Goal: Register for event/course

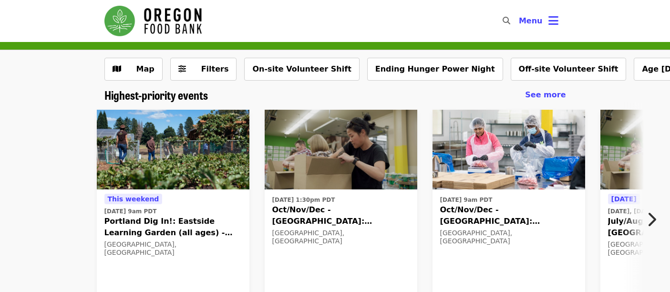
click at [557, 25] on icon "bars icon" at bounding box center [554, 21] width 10 height 14
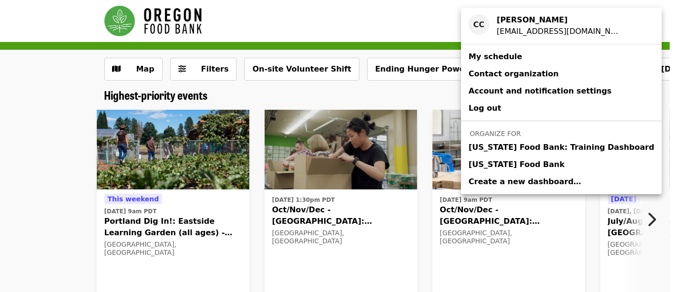
click at [530, 157] on link "[US_STATE] Food Bank" at bounding box center [561, 164] width 201 height 17
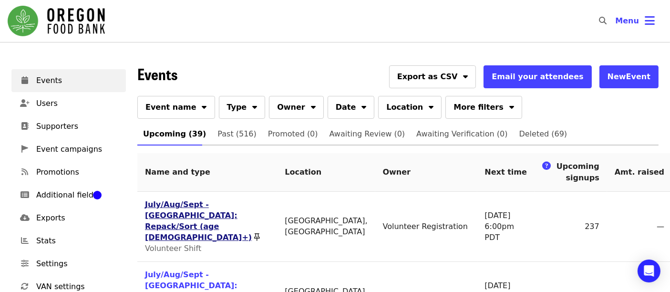
click at [188, 210] on link "July/Aug/Sept - [GEOGRAPHIC_DATA]: Repack/Sort (age [DEMOGRAPHIC_DATA]+)" at bounding box center [198, 221] width 107 height 42
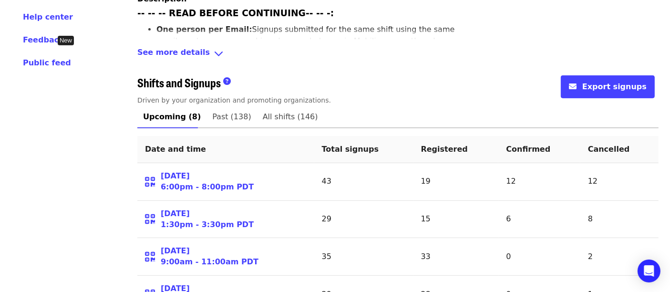
scroll to position [374, 0]
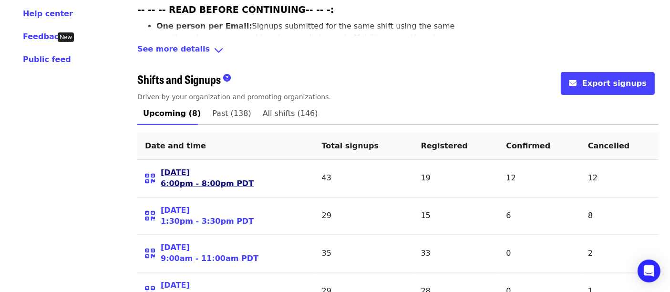
click at [176, 167] on link "[DATE] 6:00pm - 8:00pm PDT" at bounding box center [207, 178] width 93 height 22
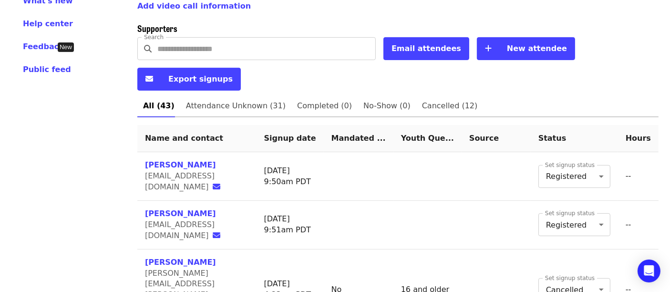
scroll to position [373, 0]
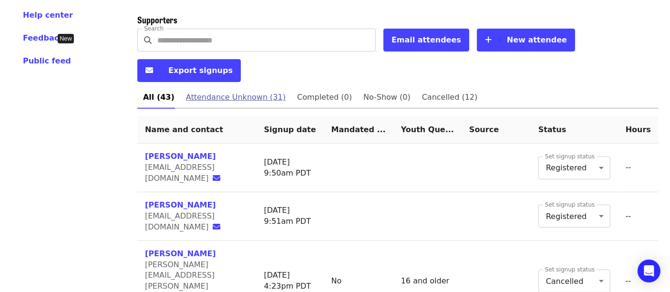
click at [255, 91] on span "Attendance Unknown (31)" at bounding box center [236, 97] width 100 height 13
